Goal: Task Accomplishment & Management: Complete application form

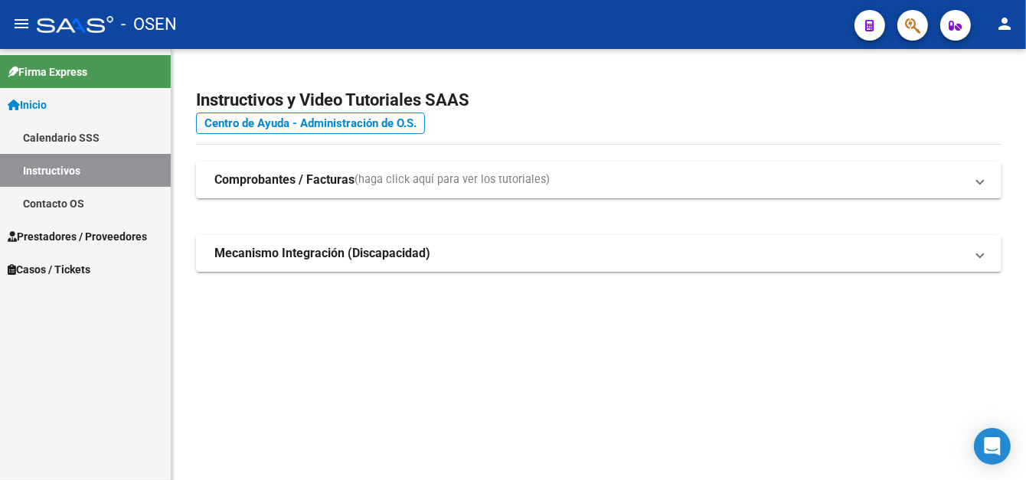
click at [72, 222] on link "Prestadores / Proveedores" at bounding box center [85, 236] width 171 height 33
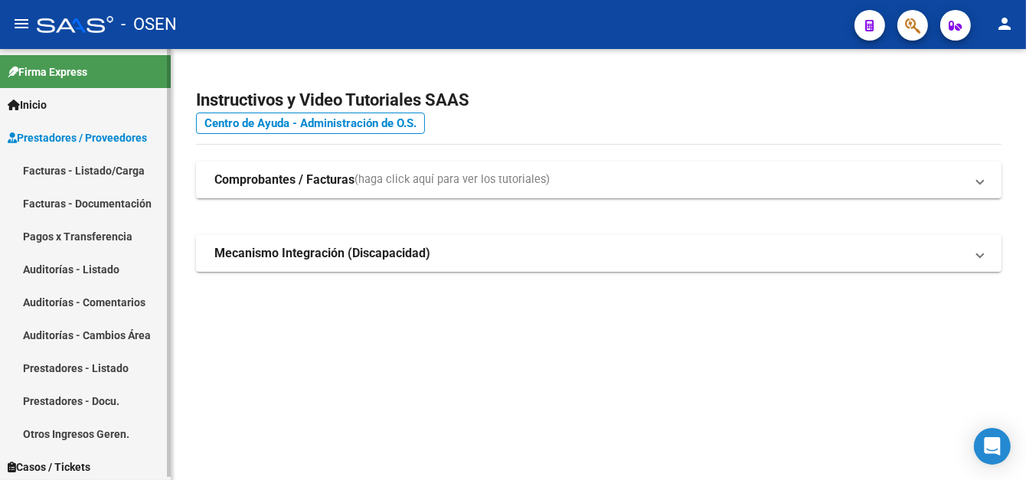
click at [93, 232] on link "Pagos x Transferencia" at bounding box center [85, 236] width 171 height 33
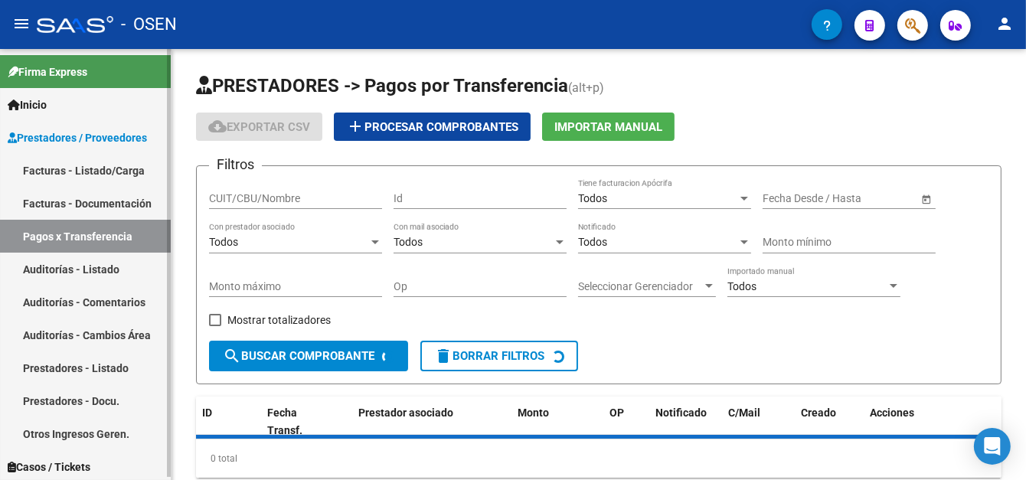
click at [104, 182] on link "Facturas - Listado/Carga" at bounding box center [85, 170] width 171 height 33
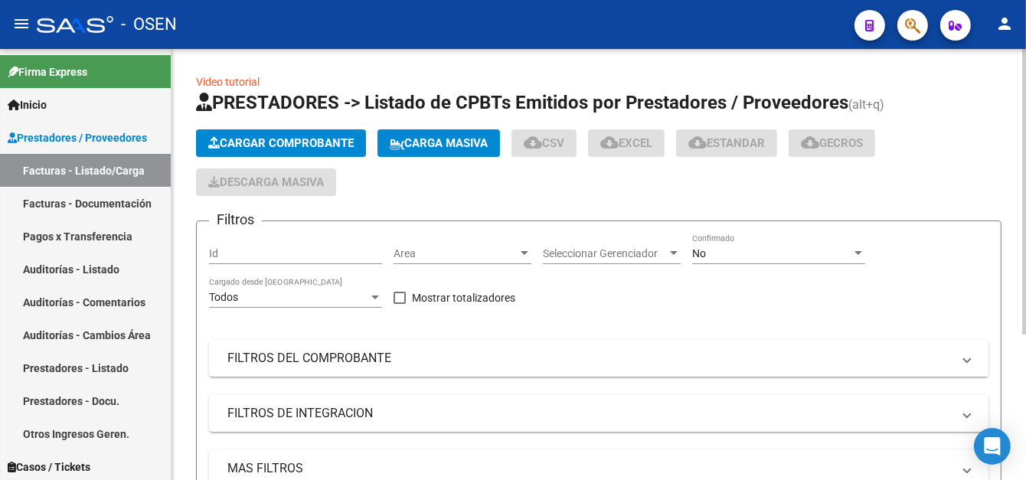
click at [267, 146] on span "Cargar Comprobante" at bounding box center [281, 143] width 146 height 14
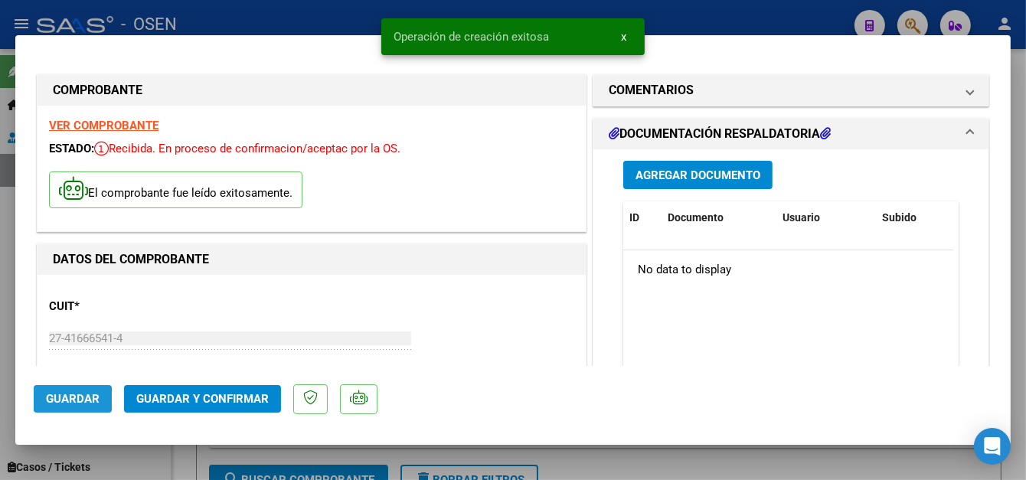
drag, startPoint x: 69, startPoint y: 397, endPoint x: 342, endPoint y: 34, distance: 454.6
click at [68, 393] on span "Guardar" at bounding box center [73, 399] width 54 height 14
